Goal: Information Seeking & Learning: Learn about a topic

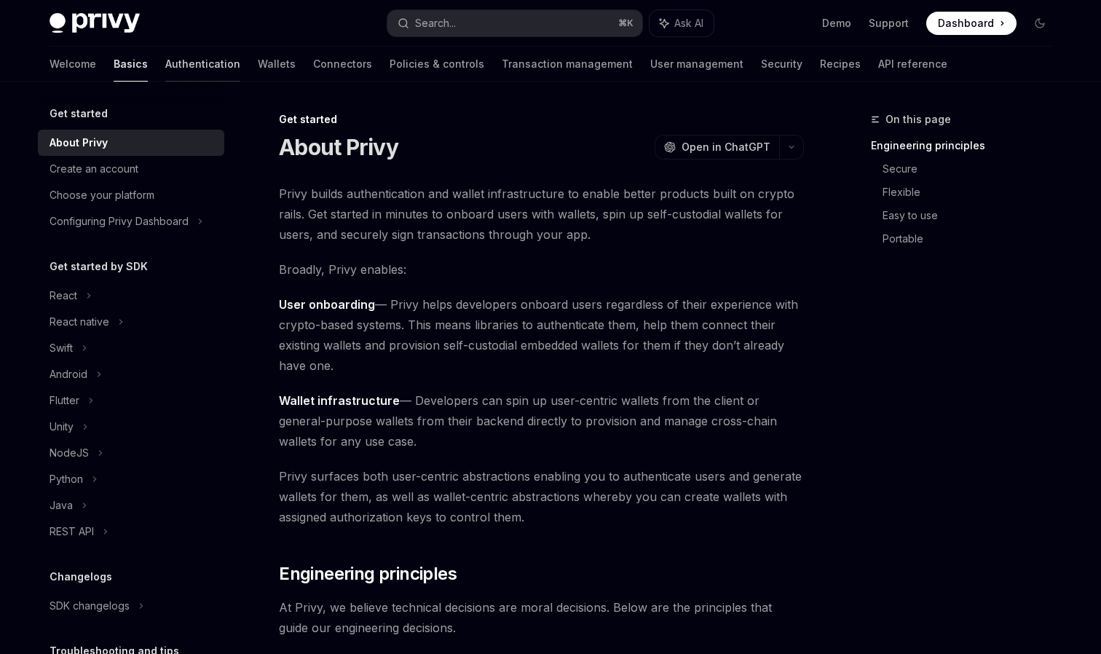
click at [165, 60] on link "Authentication" at bounding box center [202, 64] width 75 height 35
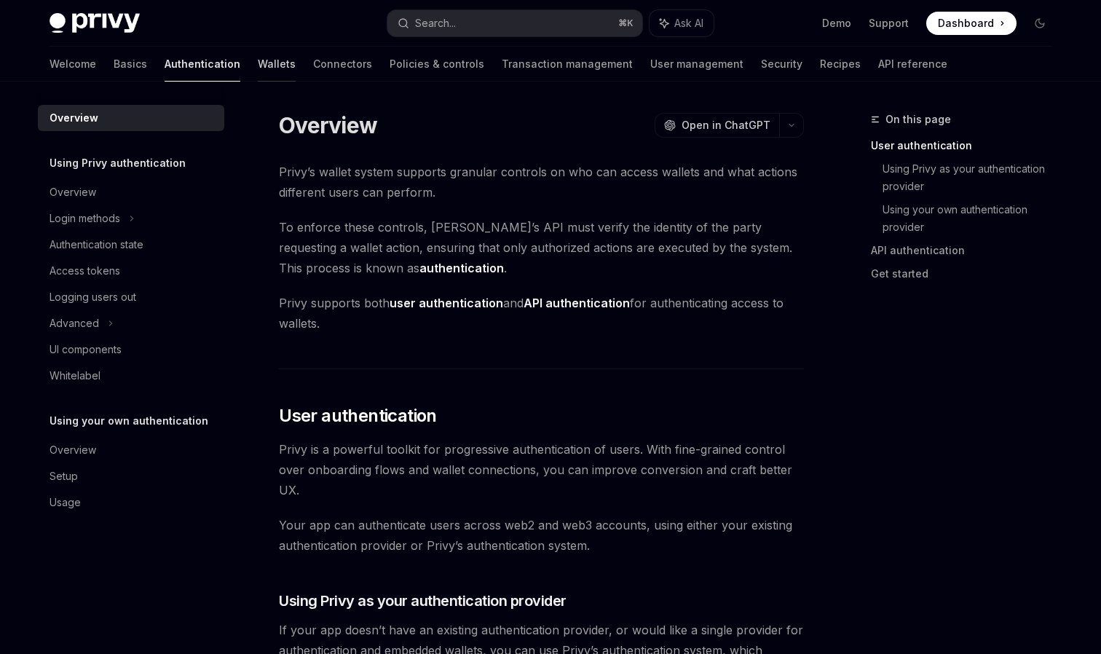
click at [258, 63] on link "Wallets" at bounding box center [277, 64] width 38 height 35
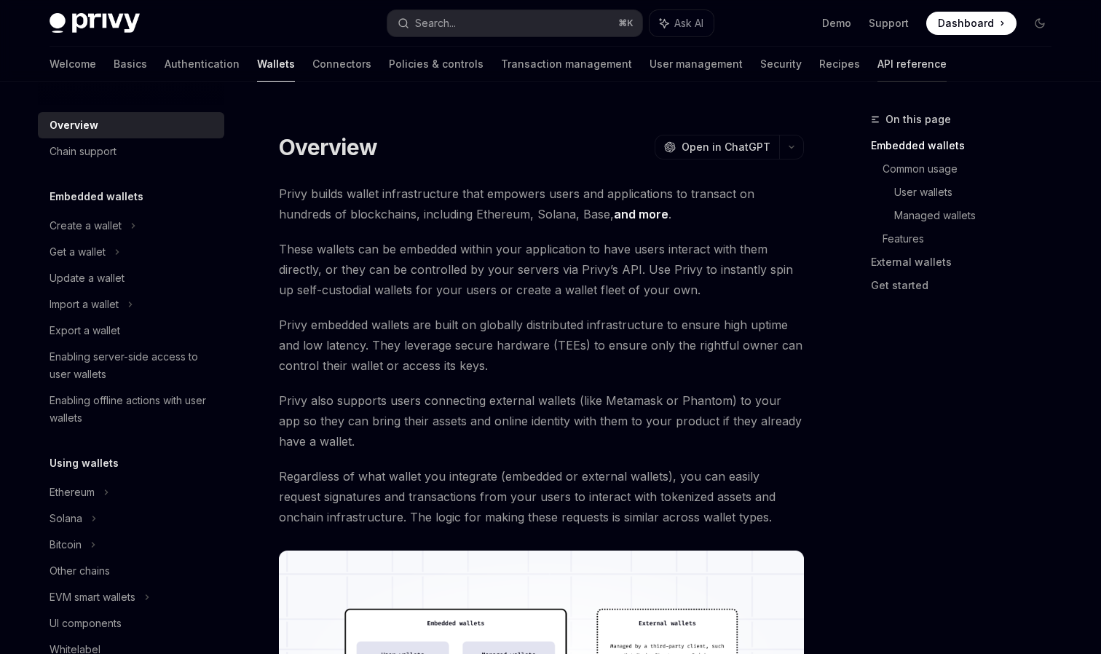
click at [878, 72] on link "API reference" at bounding box center [912, 64] width 69 height 35
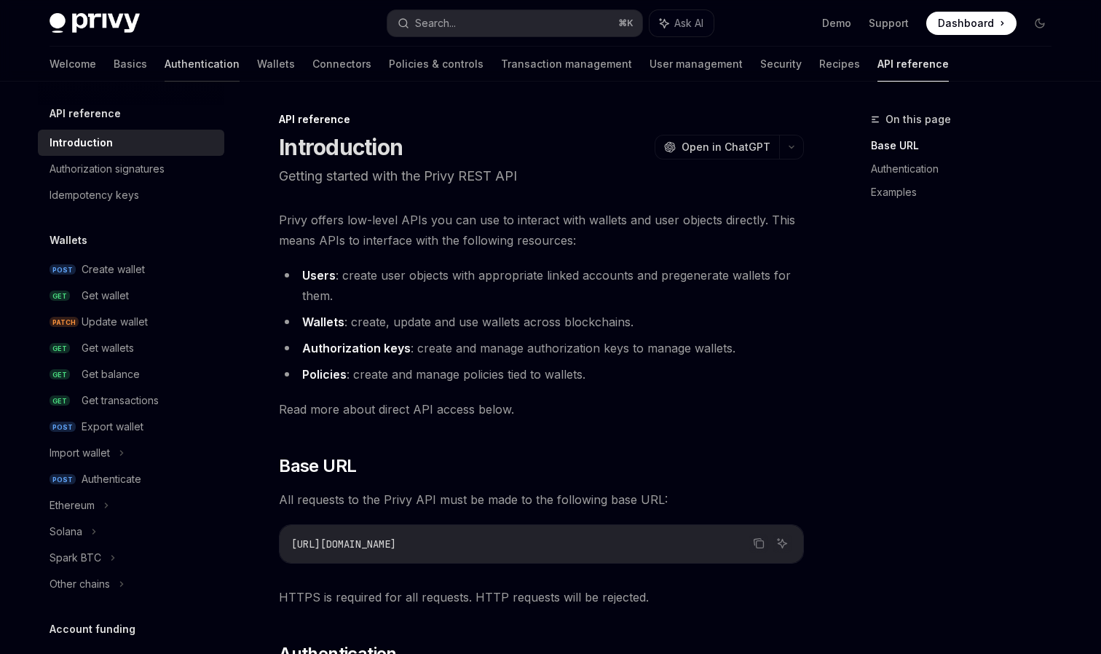
click at [165, 71] on link "Authentication" at bounding box center [202, 64] width 75 height 35
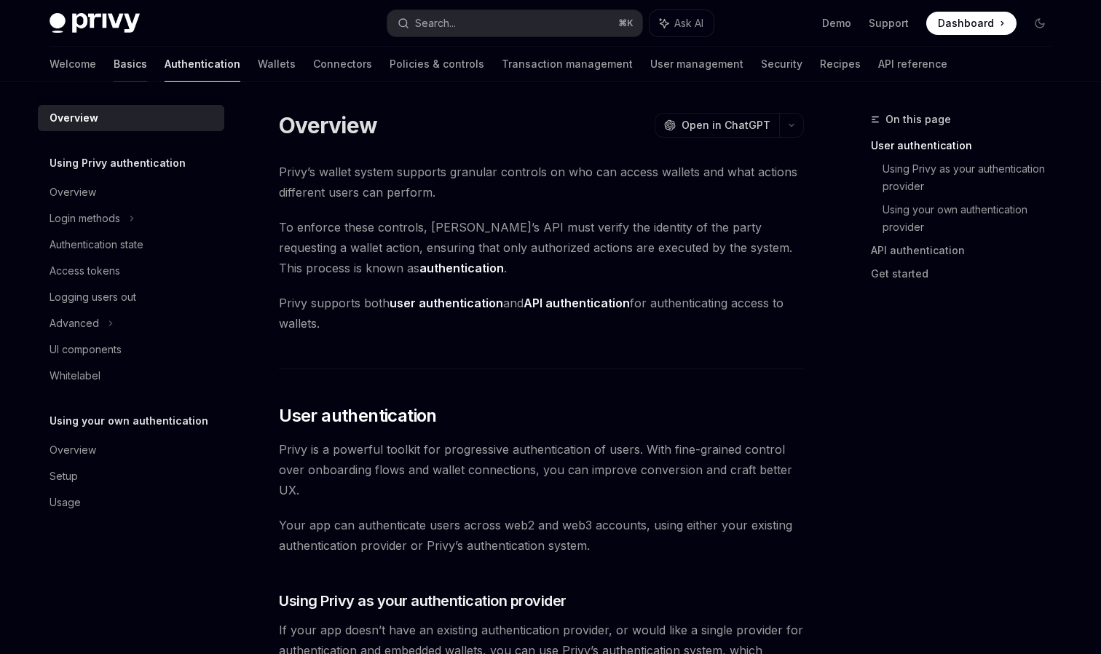
click at [114, 58] on link "Basics" at bounding box center [131, 64] width 34 height 35
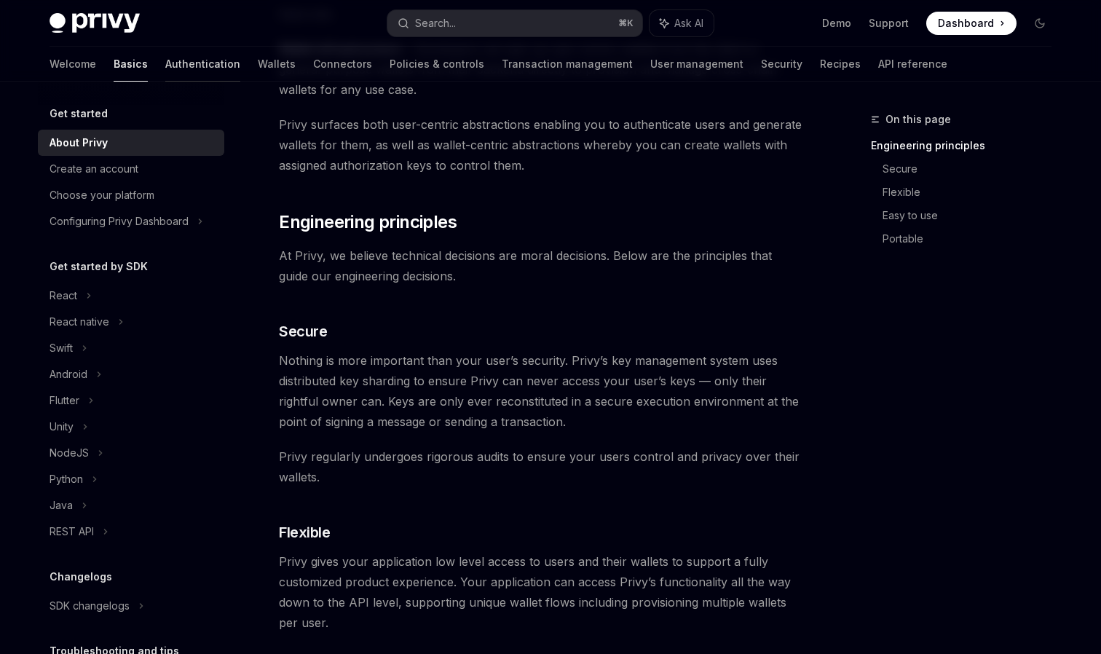
click at [165, 71] on link "Authentication" at bounding box center [202, 64] width 75 height 35
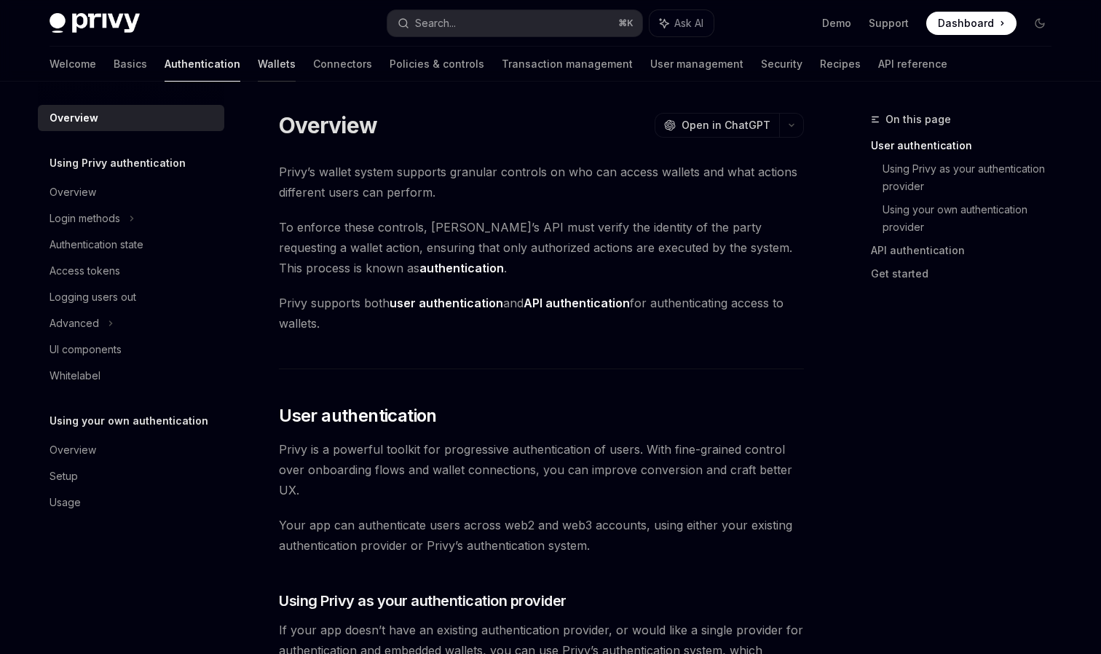
click at [258, 74] on link "Wallets" at bounding box center [277, 64] width 38 height 35
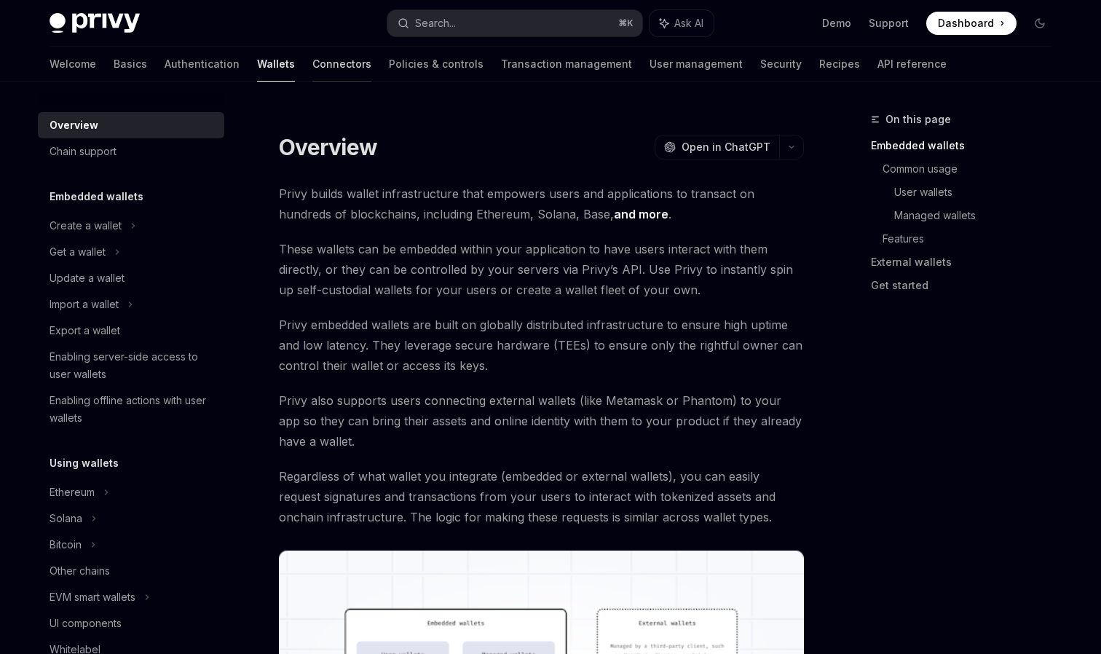
click at [312, 65] on link "Connectors" at bounding box center [341, 64] width 59 height 35
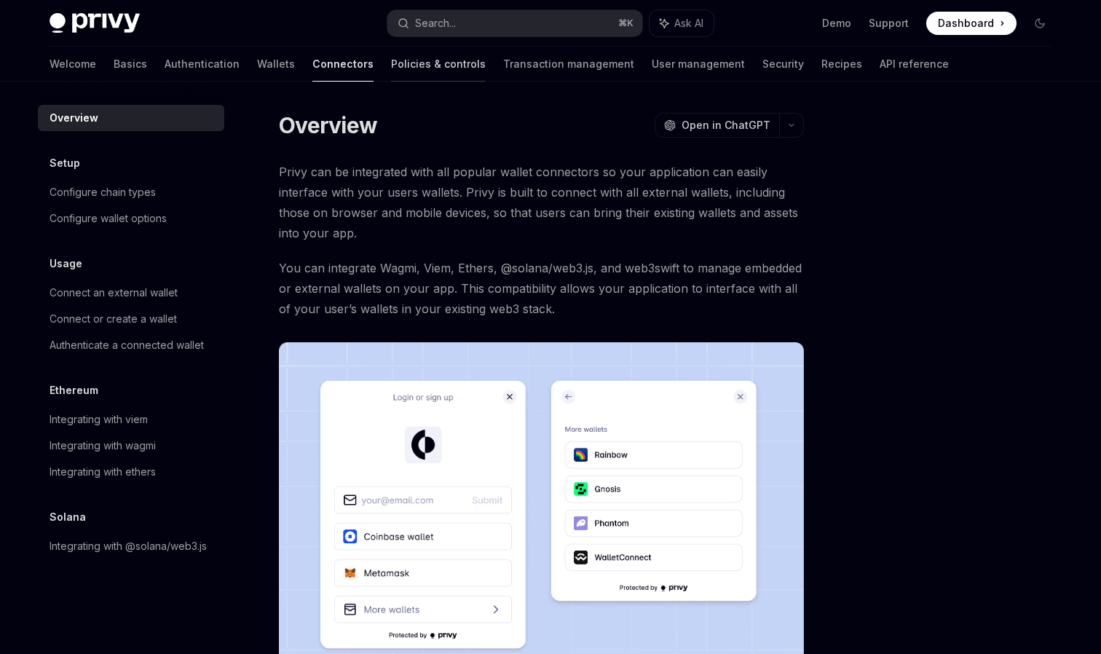
click at [391, 66] on link "Policies & controls" at bounding box center [438, 64] width 95 height 35
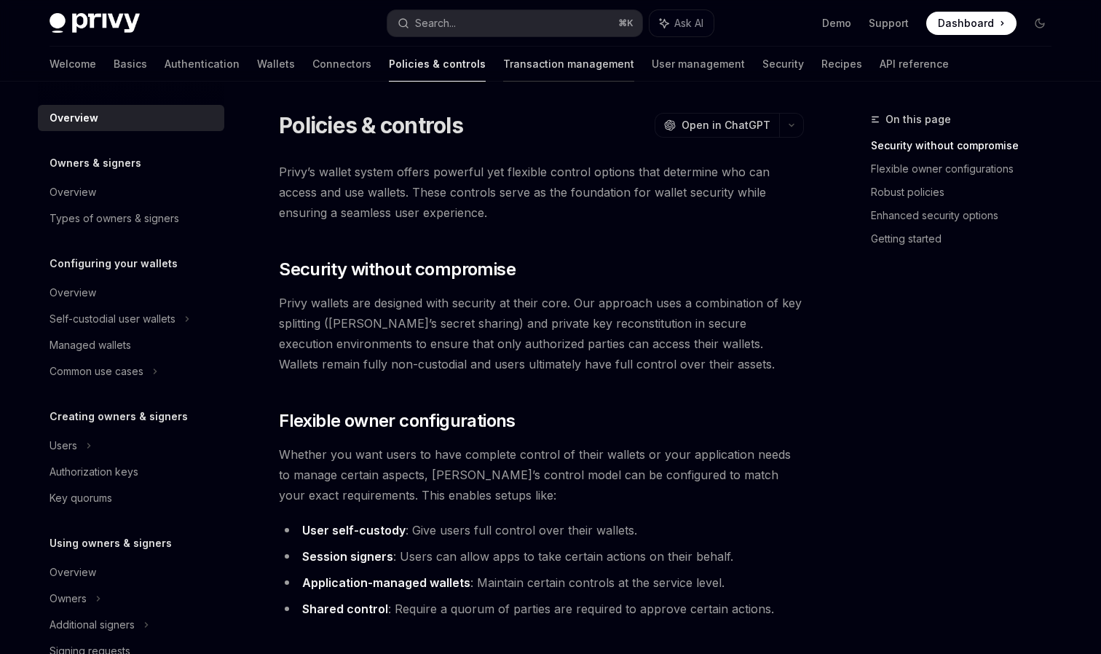
click at [503, 72] on link "Transaction management" at bounding box center [568, 64] width 131 height 35
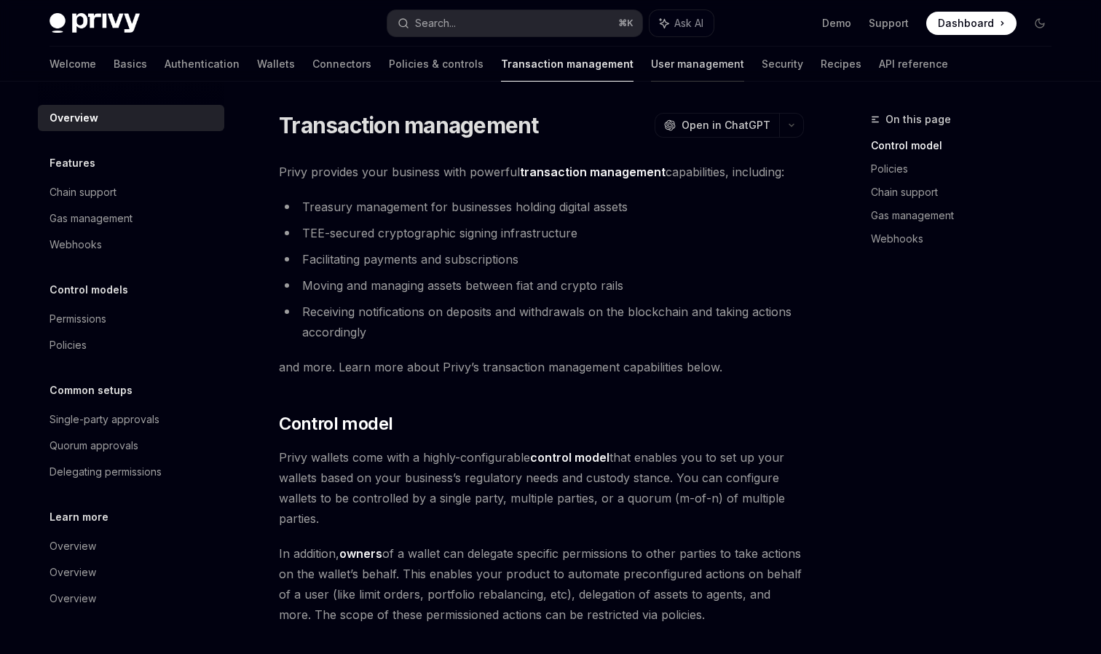
click at [651, 68] on link "User management" at bounding box center [697, 64] width 93 height 35
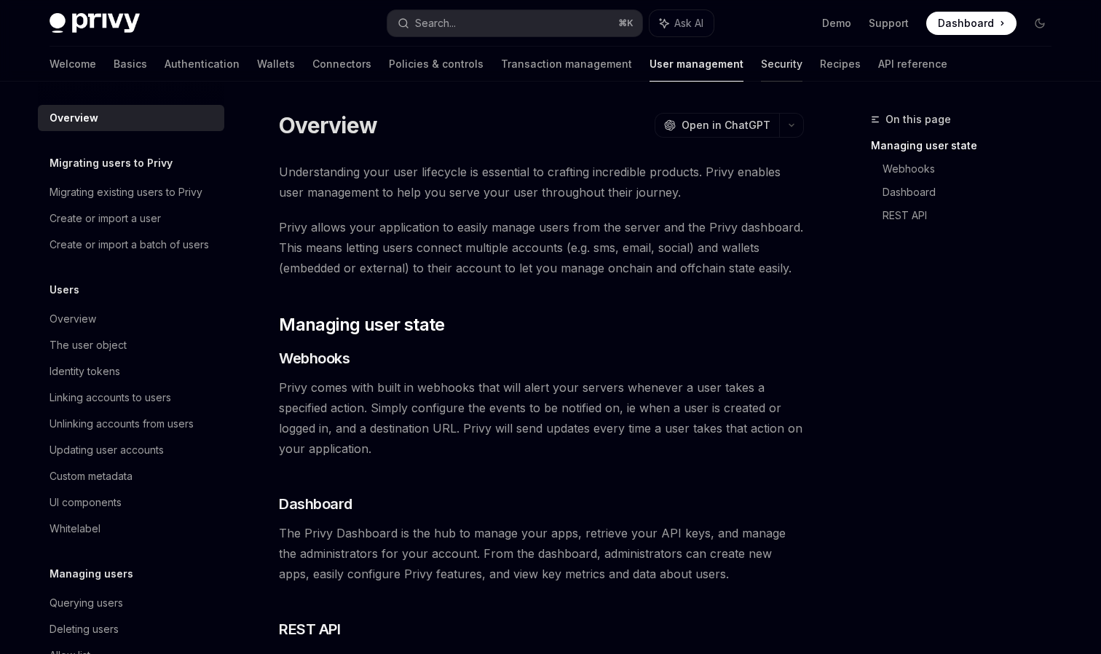
click at [761, 68] on link "Security" at bounding box center [782, 64] width 42 height 35
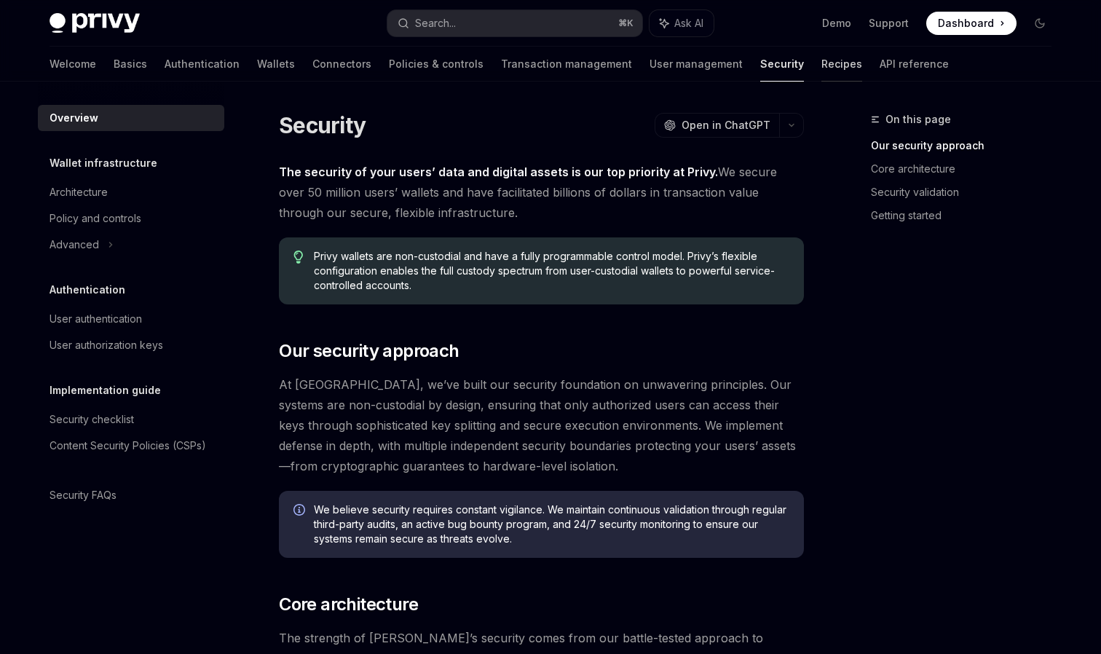
click at [822, 66] on link "Recipes" at bounding box center [842, 64] width 41 height 35
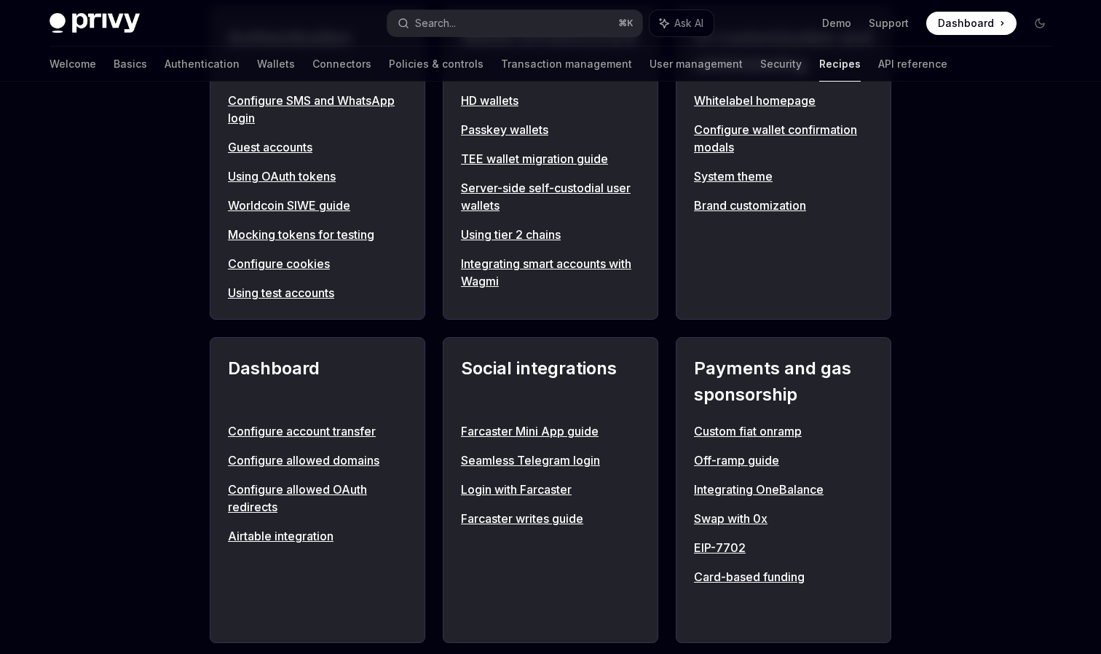
scroll to position [618, 0]
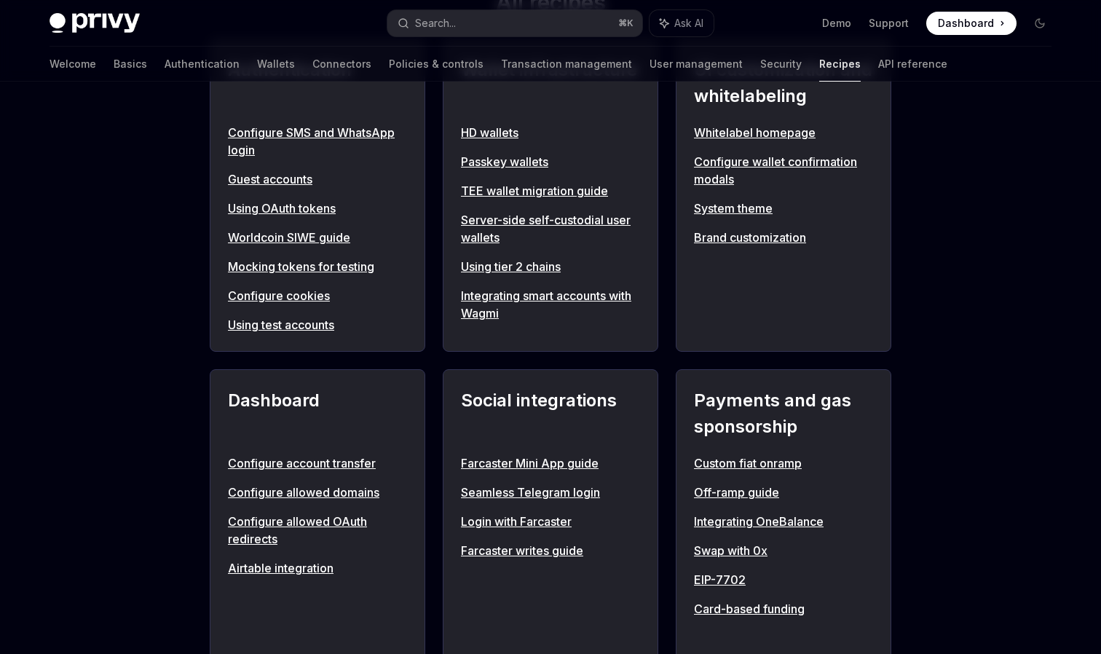
click at [508, 133] on link "HD wallets" at bounding box center [550, 132] width 179 height 17
type textarea "*"
